Goal: Obtain resource: Obtain resource

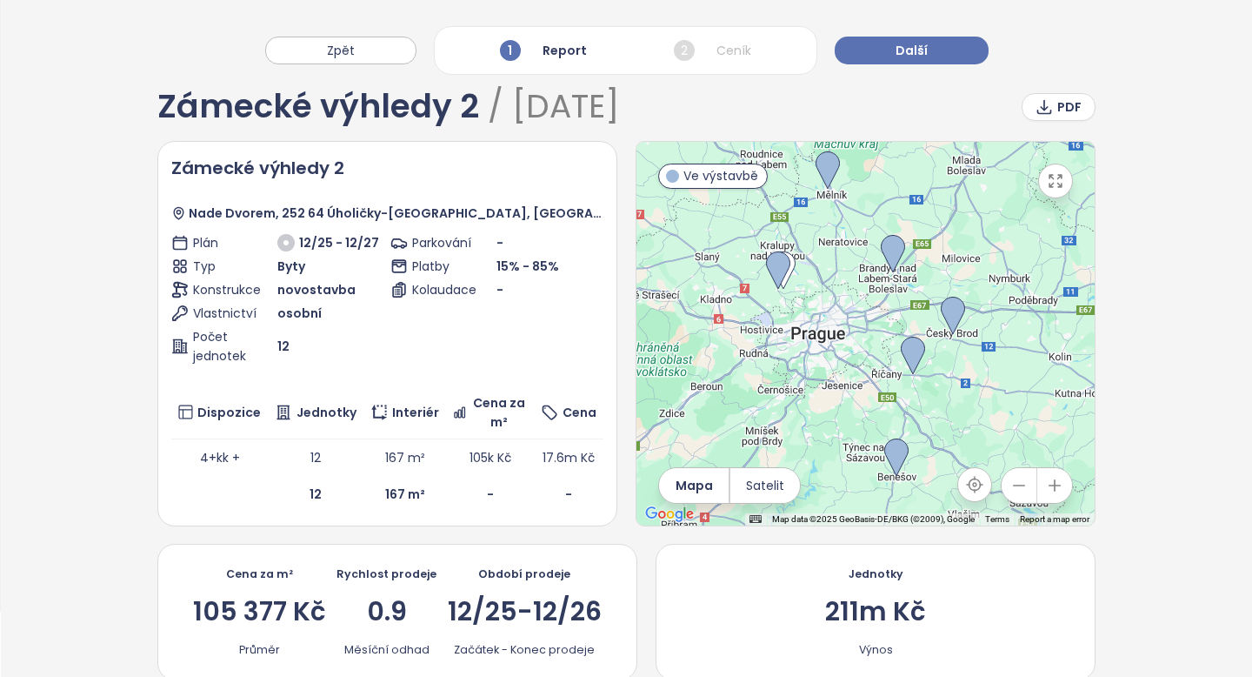
scroll to position [68, 0]
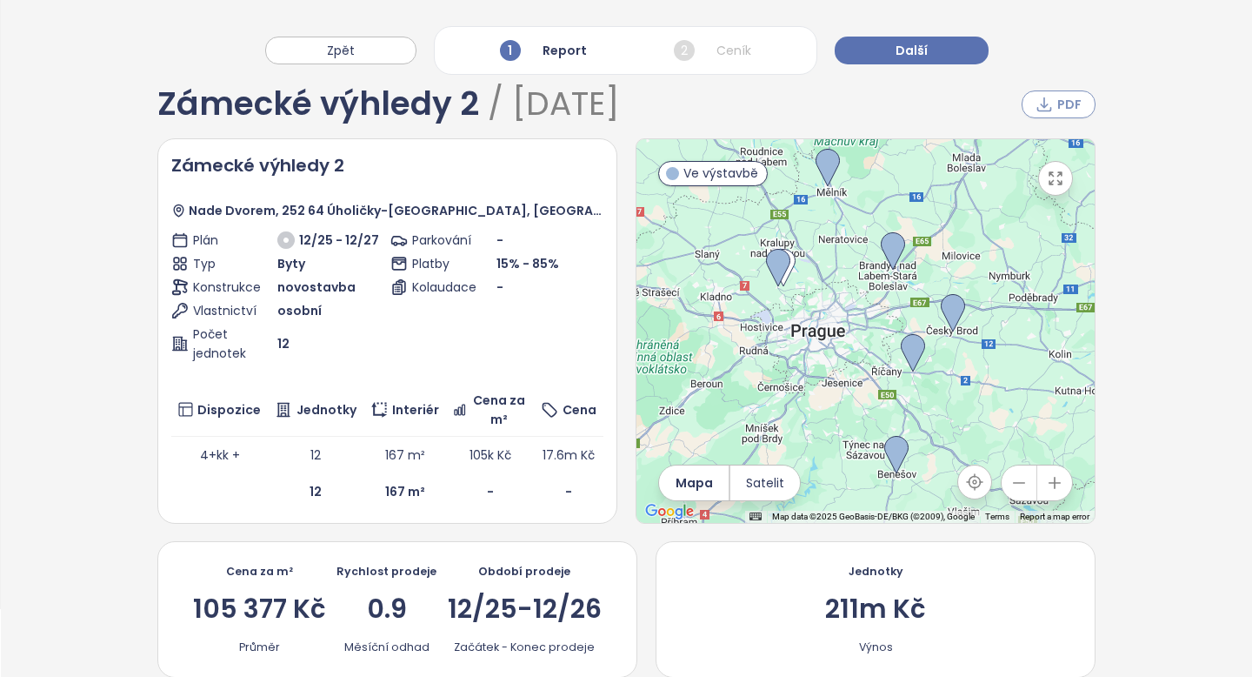
click at [1071, 110] on span "PDF" at bounding box center [1069, 104] width 24 height 19
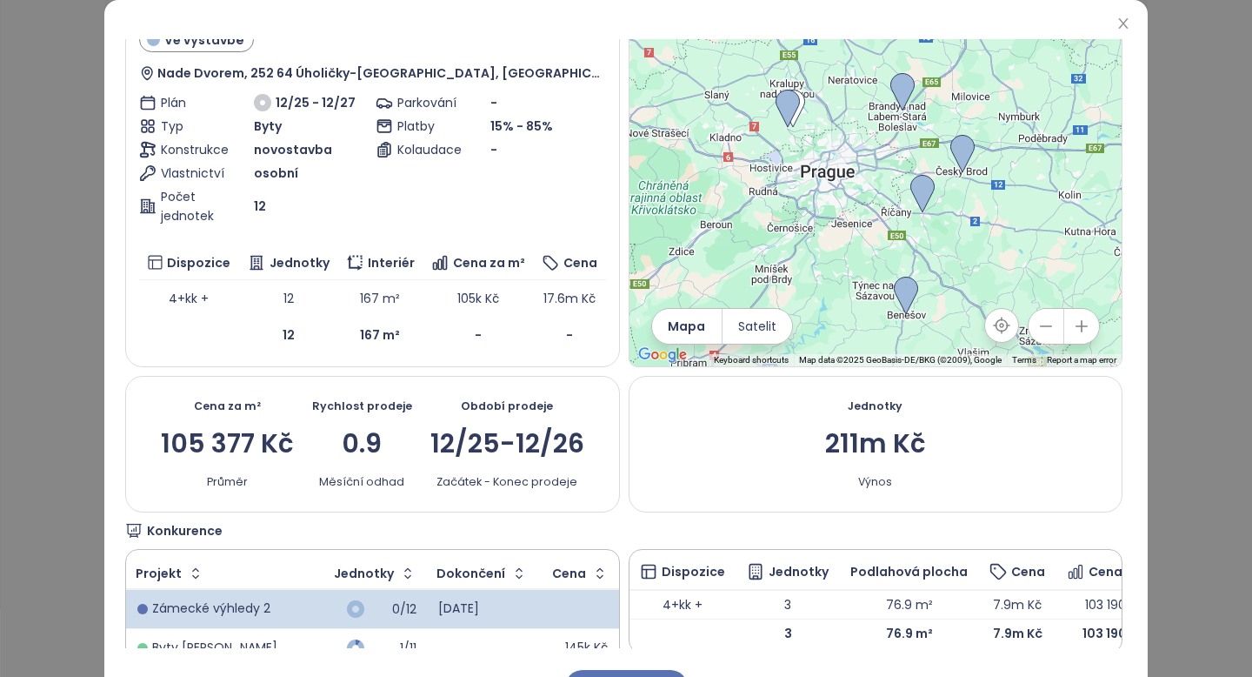
scroll to position [0, 0]
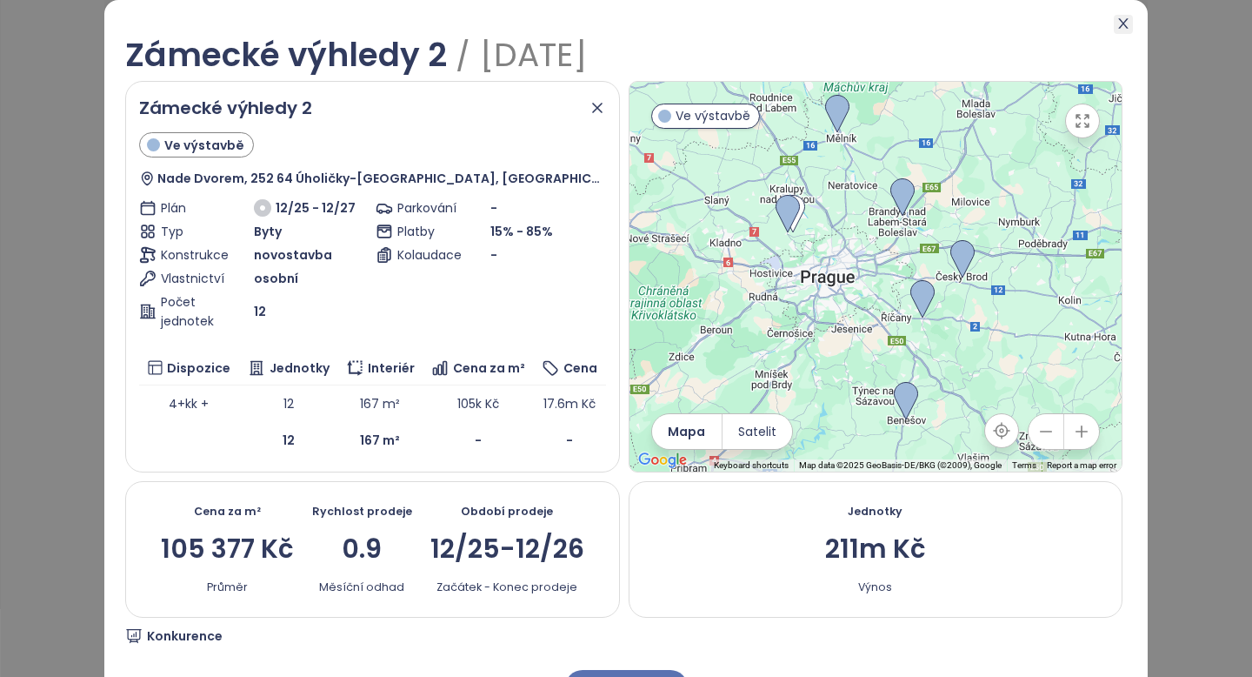
click at [1126, 31] on span "Close" at bounding box center [1123, 24] width 19 height 19
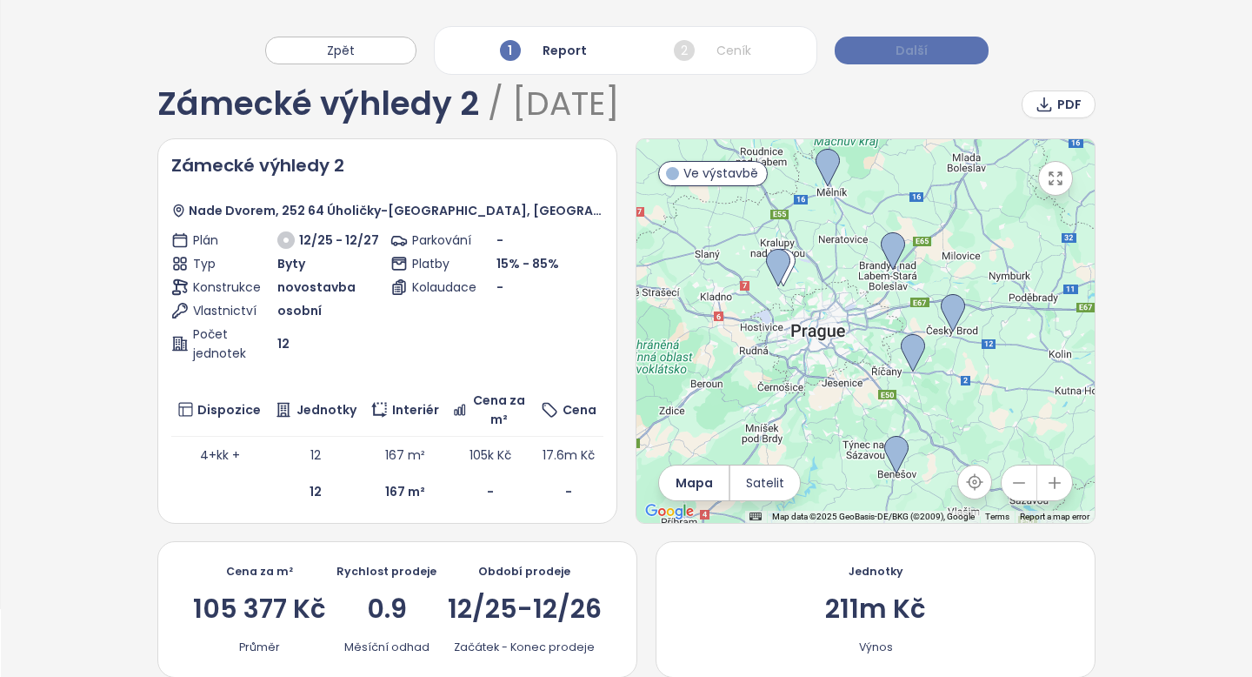
click at [944, 57] on button "Další" at bounding box center [912, 51] width 154 height 28
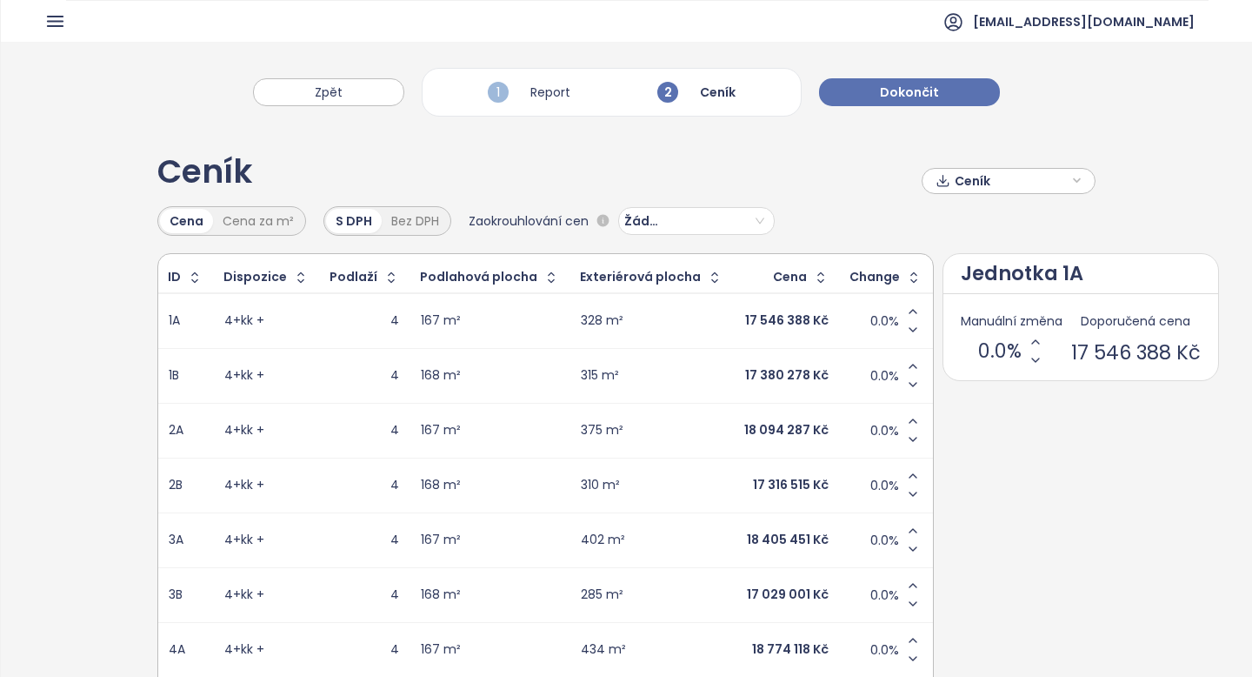
click at [983, 185] on span "Ceník" at bounding box center [1011, 181] width 112 height 26
click at [978, 263] on span "Stáhnout" at bounding box center [987, 267] width 61 height 19
click at [1029, 340] on icon "Increase Min Price" at bounding box center [1036, 342] width 14 height 14
click at [1029, 339] on icon "Increase Min Price" at bounding box center [1036, 342] width 14 height 14
click at [1008, 335] on div "Manuální změna 1%" at bounding box center [1012, 341] width 102 height 60
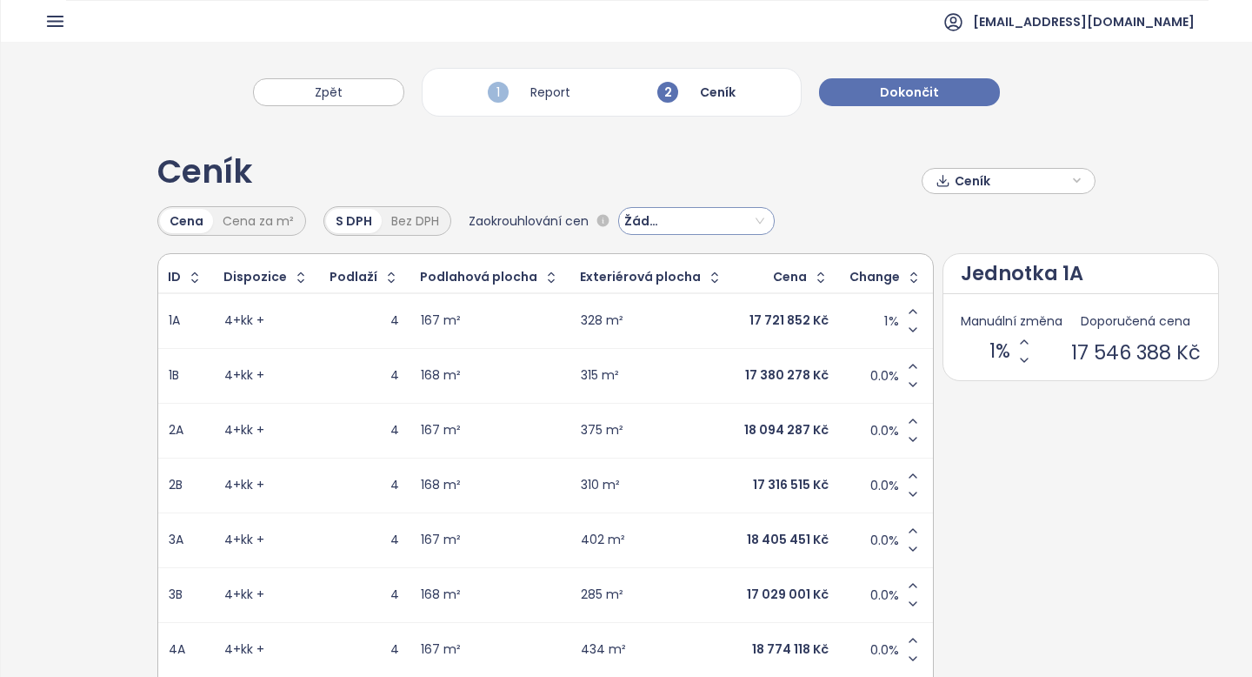
click at [738, 225] on input "search" at bounding box center [697, 221] width 136 height 26
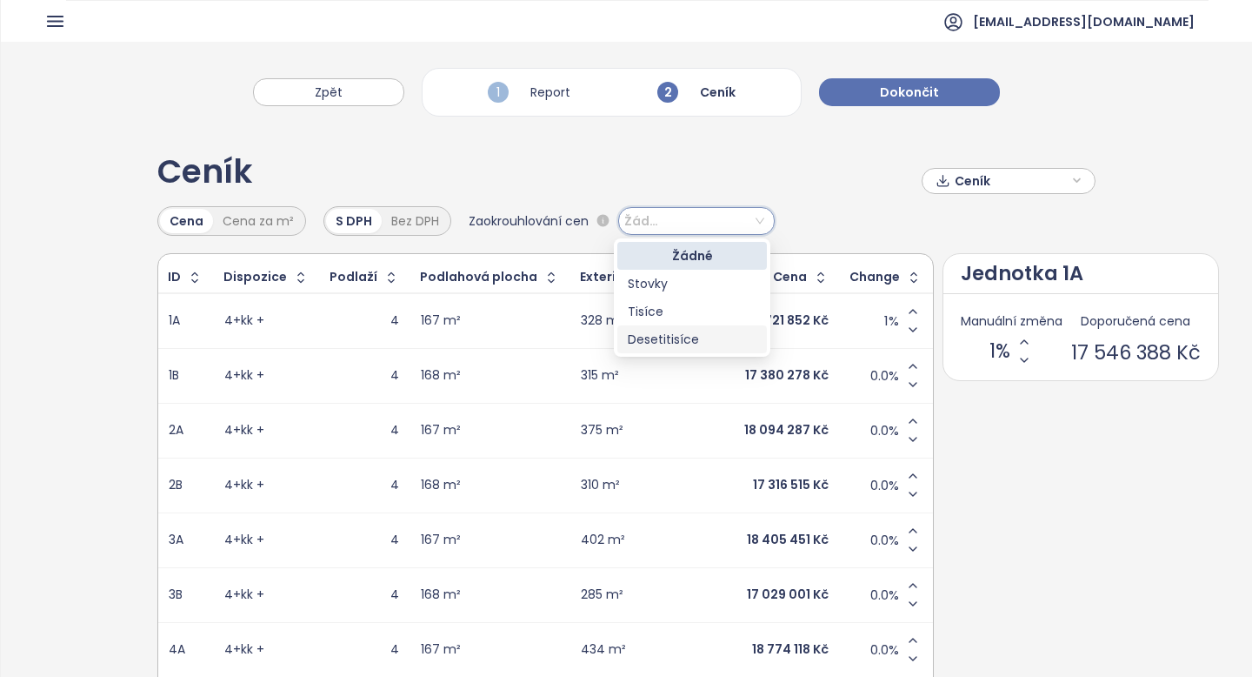
click at [715, 338] on div "Desetitisíce" at bounding box center [692, 339] width 129 height 19
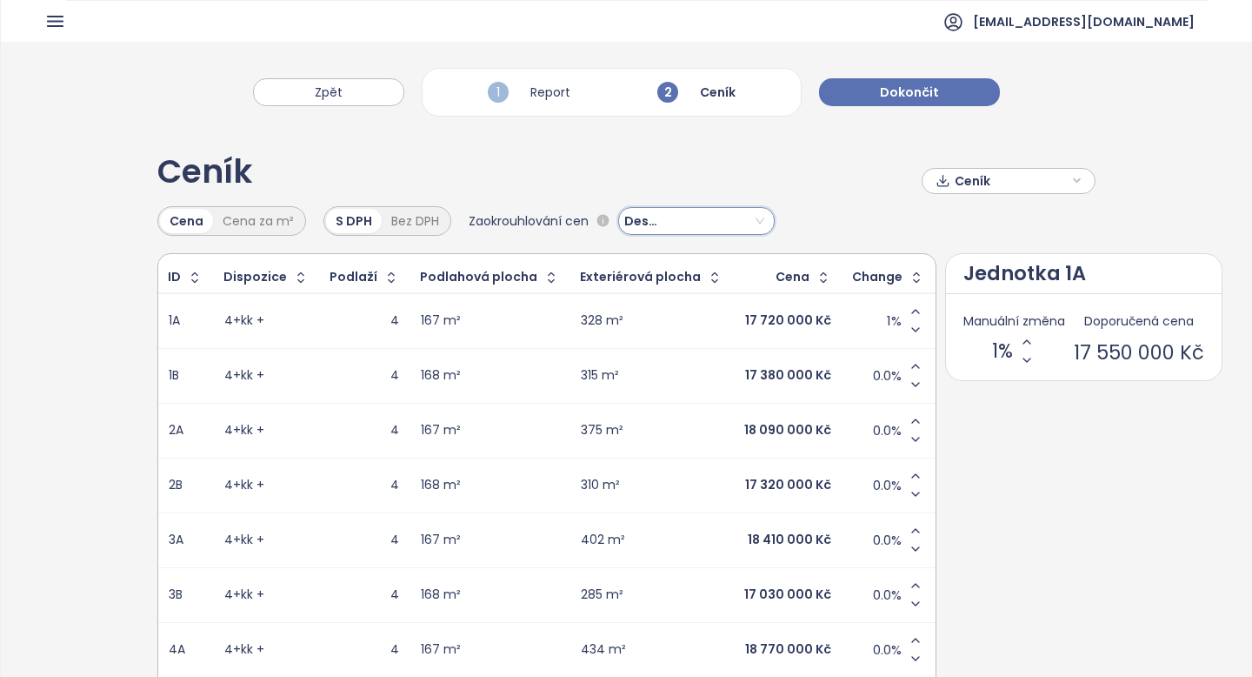
click at [1001, 184] on span "Ceník" at bounding box center [1011, 181] width 112 height 26
click at [979, 263] on span "Stáhnout" at bounding box center [987, 267] width 61 height 19
click at [1031, 175] on span "Ceník" at bounding box center [1011, 181] width 112 height 26
click at [1011, 264] on span "Stáhnout" at bounding box center [987, 267] width 61 height 19
click at [1017, 351] on button "Decrease Min Price" at bounding box center [1026, 359] width 18 height 18
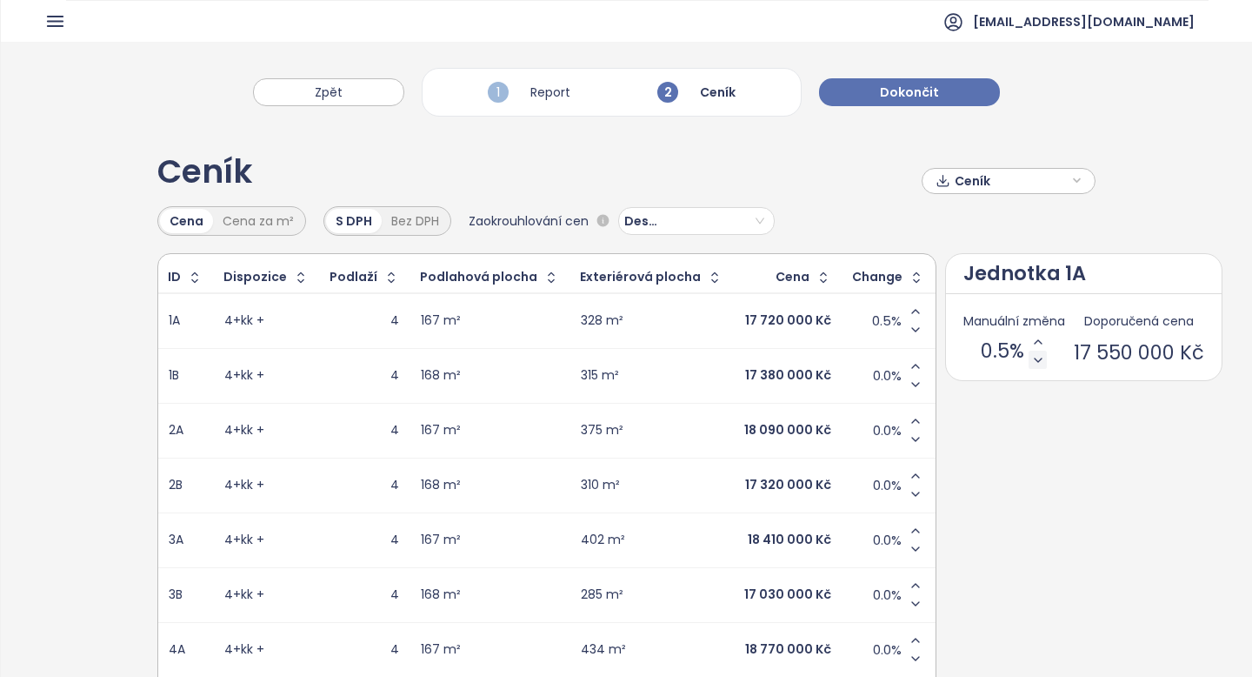
click at [1003, 351] on div "0.5%" at bounding box center [1014, 350] width 66 height 37
click at [1009, 355] on div "Manuální změna 0.5%" at bounding box center [1015, 341] width 102 height 60
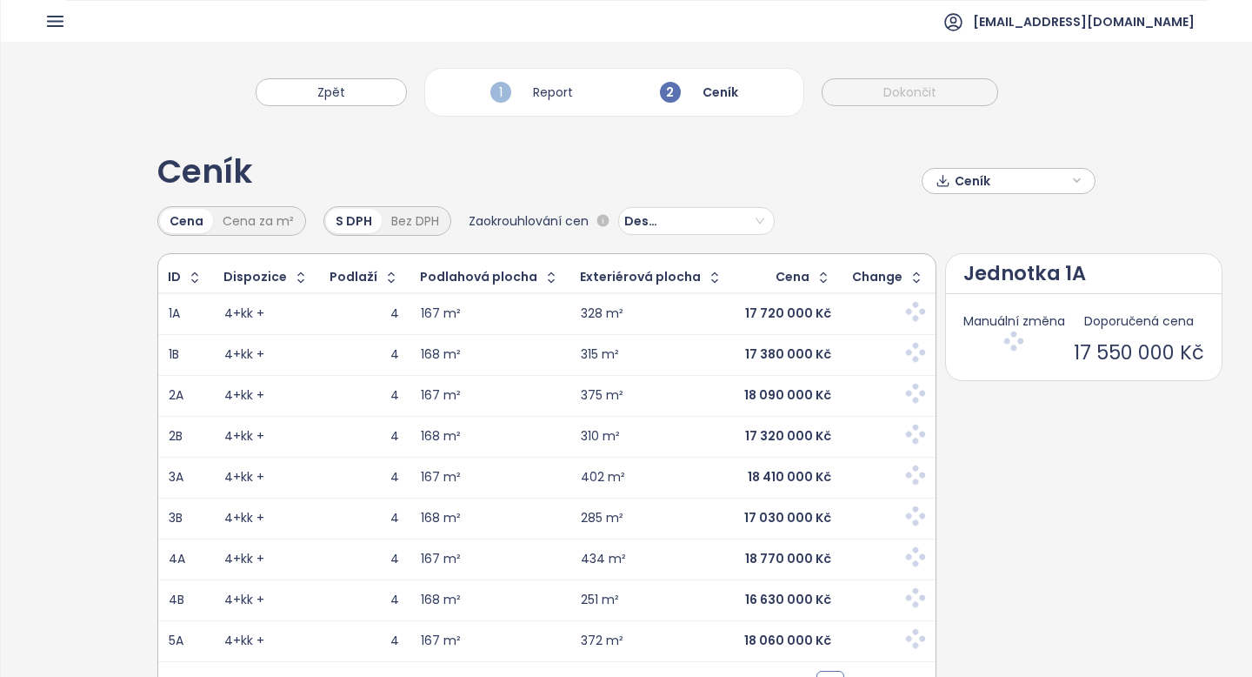
click at [1009, 355] on div "Manuální změna" at bounding box center [1015, 341] width 102 height 60
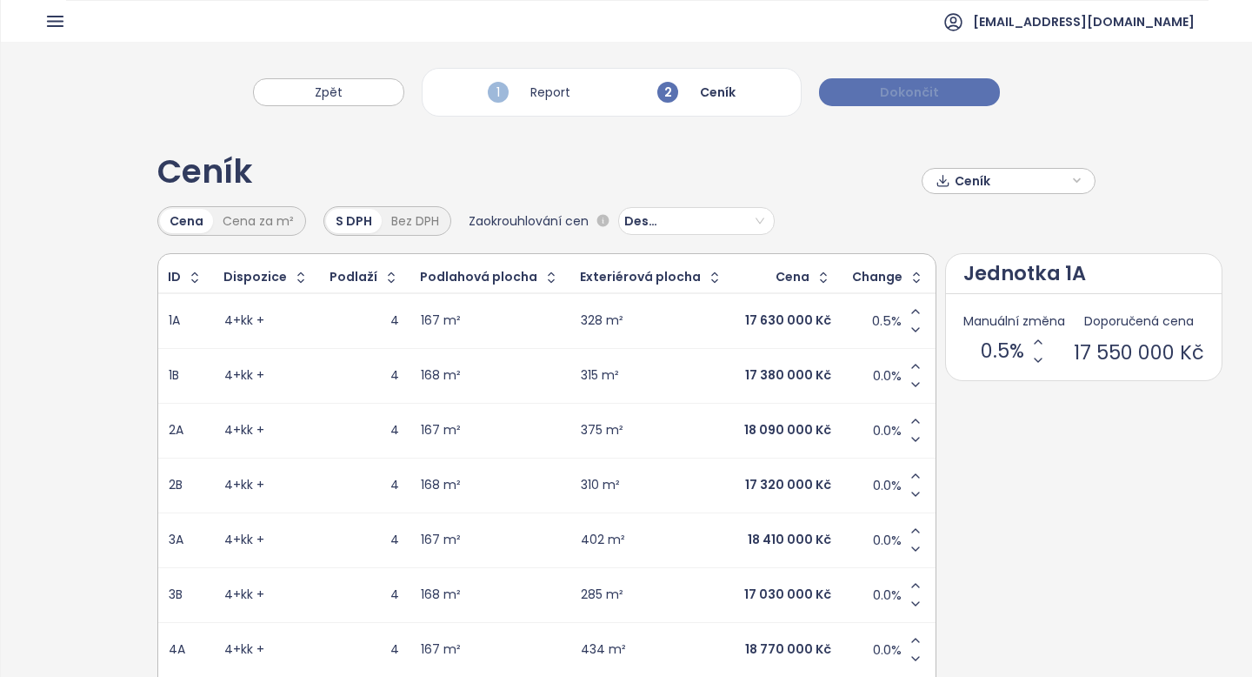
click at [940, 98] on button "Dokončit" at bounding box center [909, 92] width 181 height 28
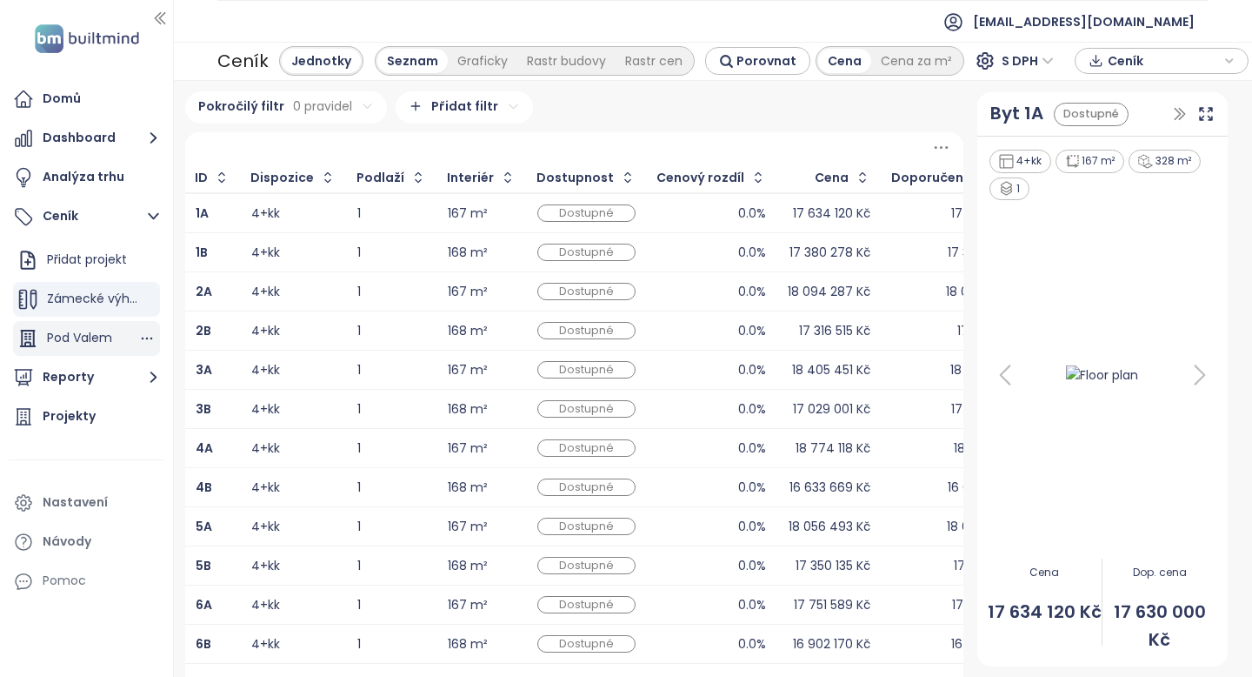
click at [90, 344] on span "Pod Valem" at bounding box center [79, 337] width 65 height 17
